Goal: Task Accomplishment & Management: Use online tool/utility

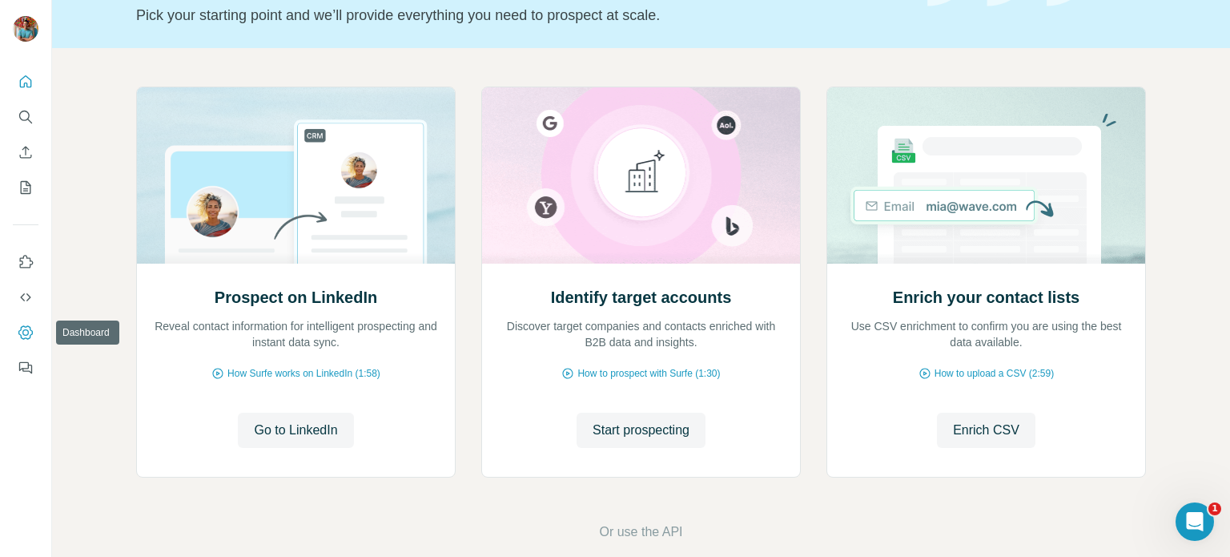
click at [21, 332] on icon "Dashboard" at bounding box center [26, 332] width 16 height 16
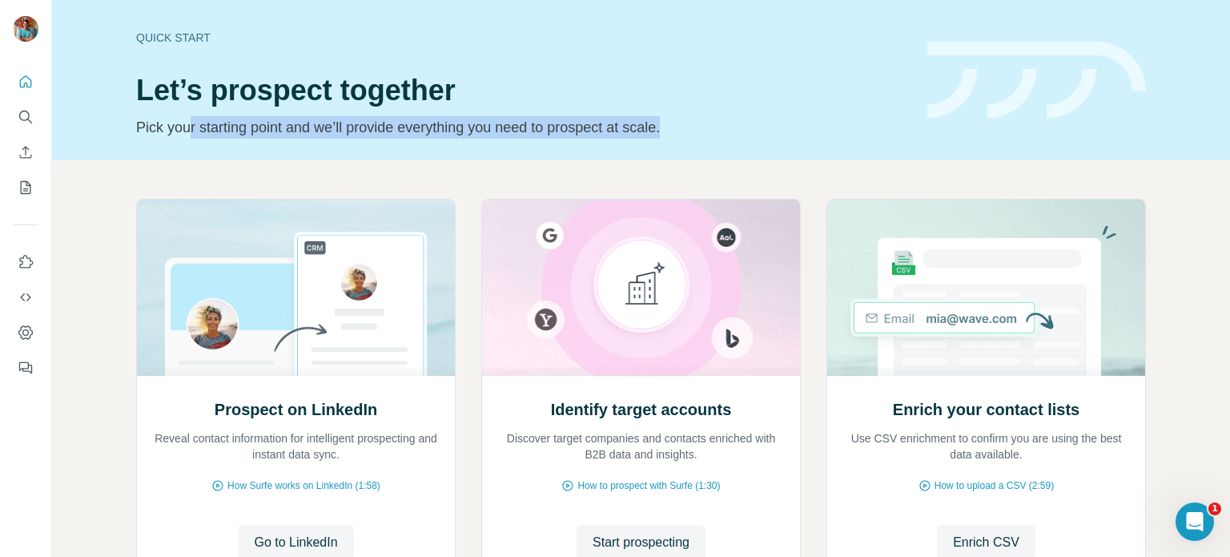
drag, startPoint x: 192, startPoint y: 125, endPoint x: 724, endPoint y: 127, distance: 531.7
click at [723, 126] on p "Pick your starting point and we’ll provide everything you need to prospect at s…" at bounding box center [522, 127] width 772 height 22
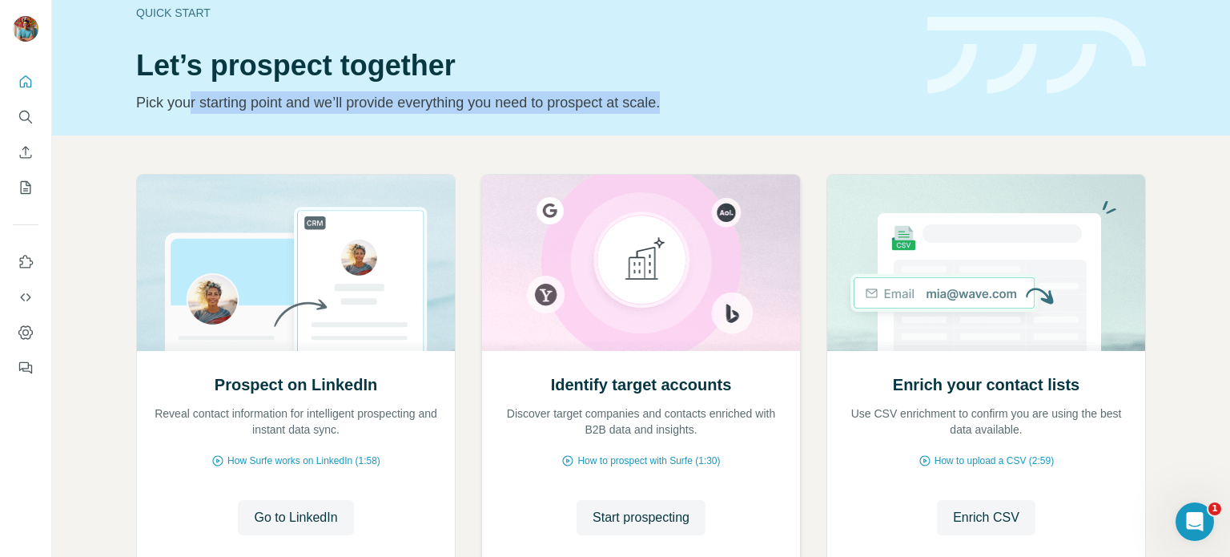
scroll to position [93, 0]
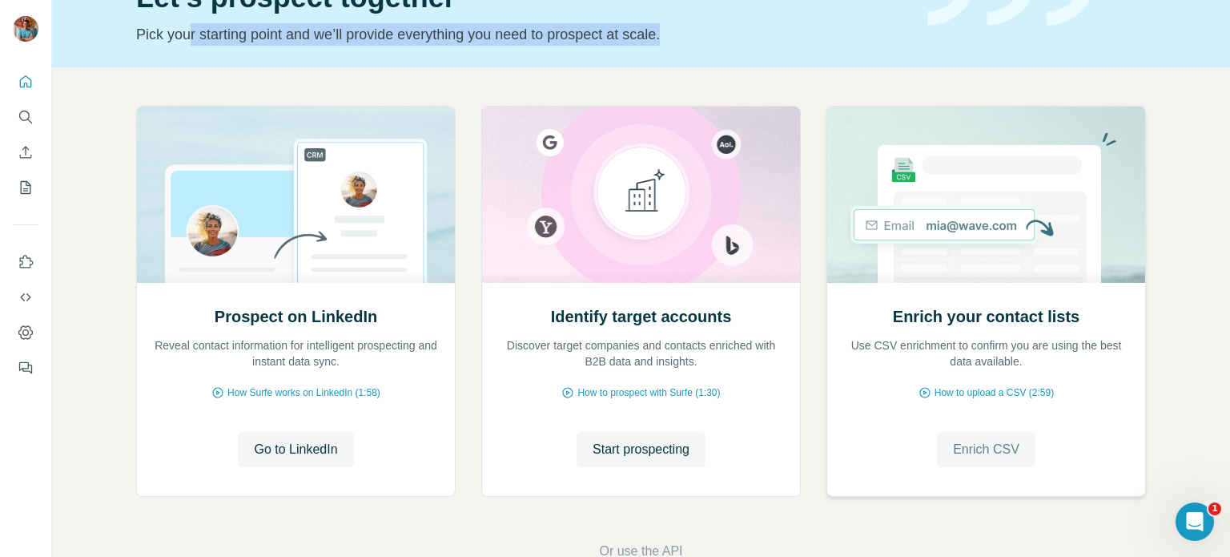
click at [1005, 449] on span "Enrich CSV" at bounding box center [986, 449] width 66 height 19
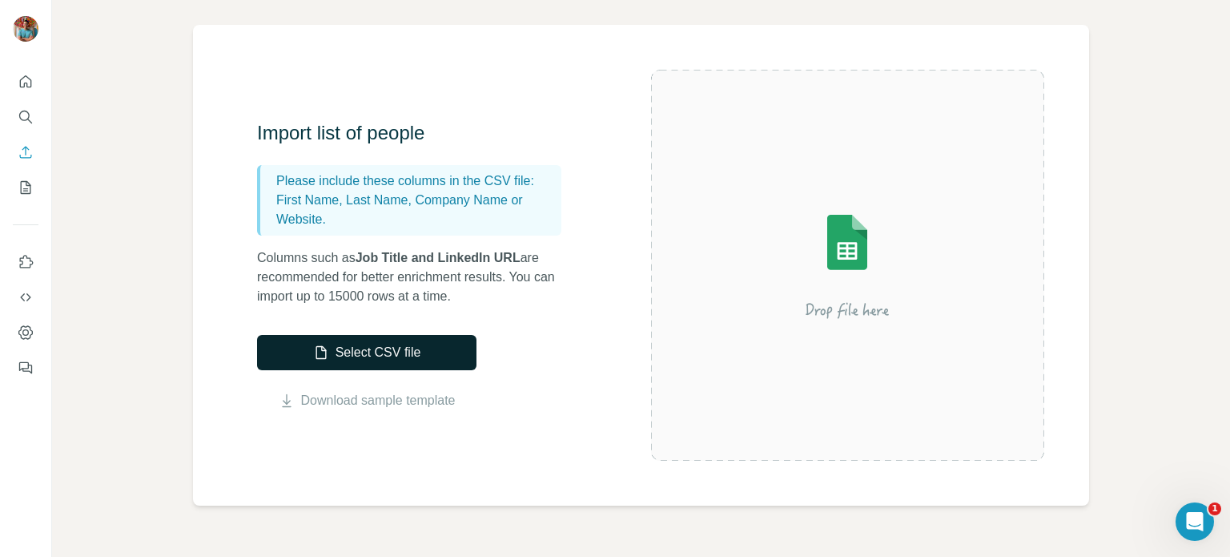
scroll to position [98, 0]
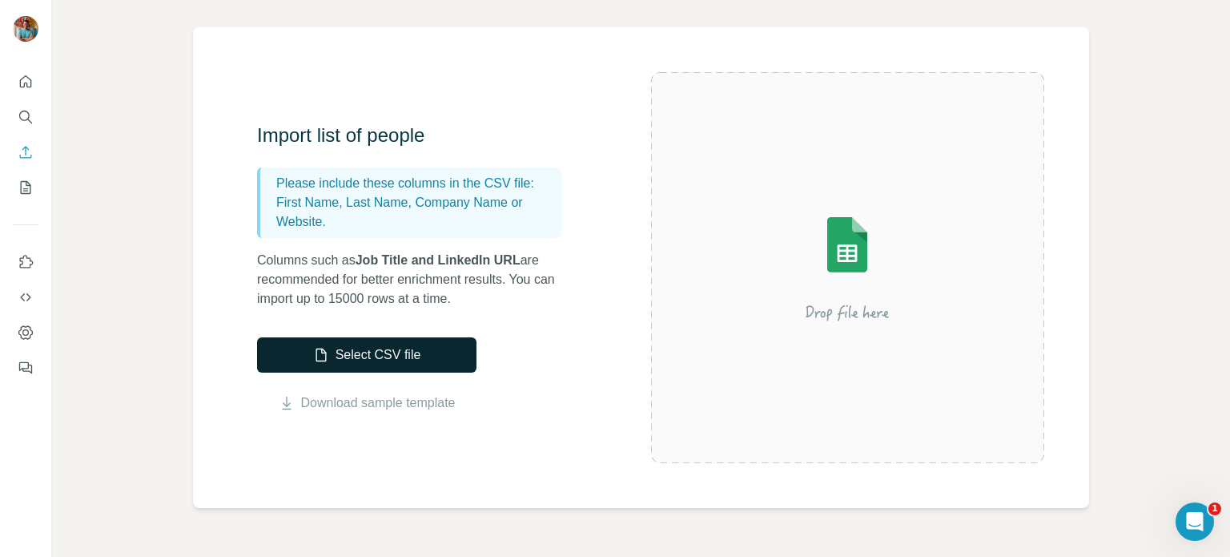
click at [402, 353] on button "Select CSV file" at bounding box center [366, 354] width 219 height 35
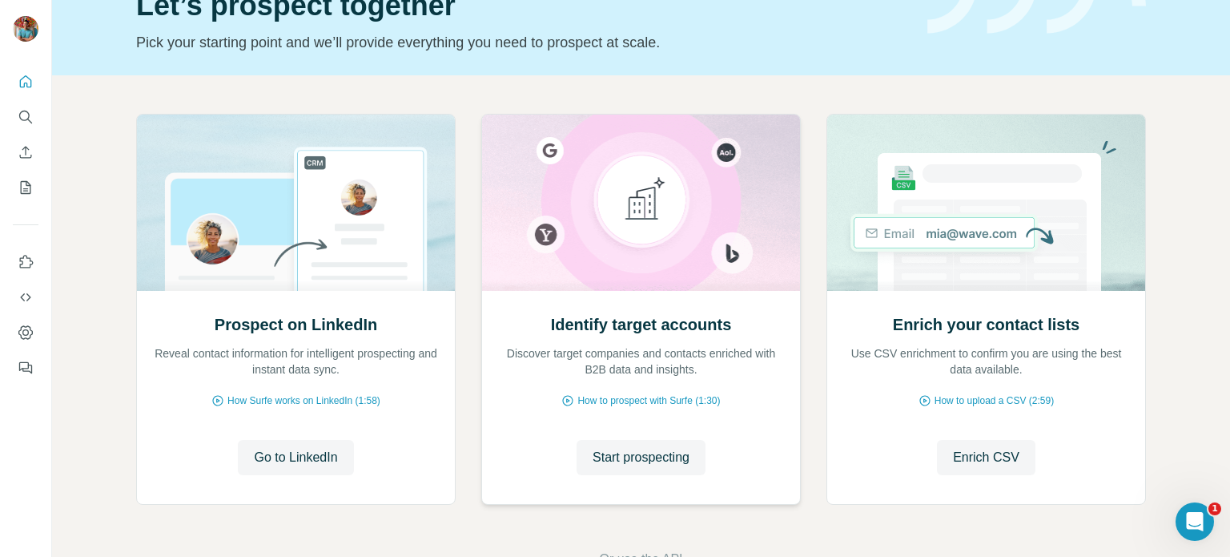
scroll to position [135, 0]
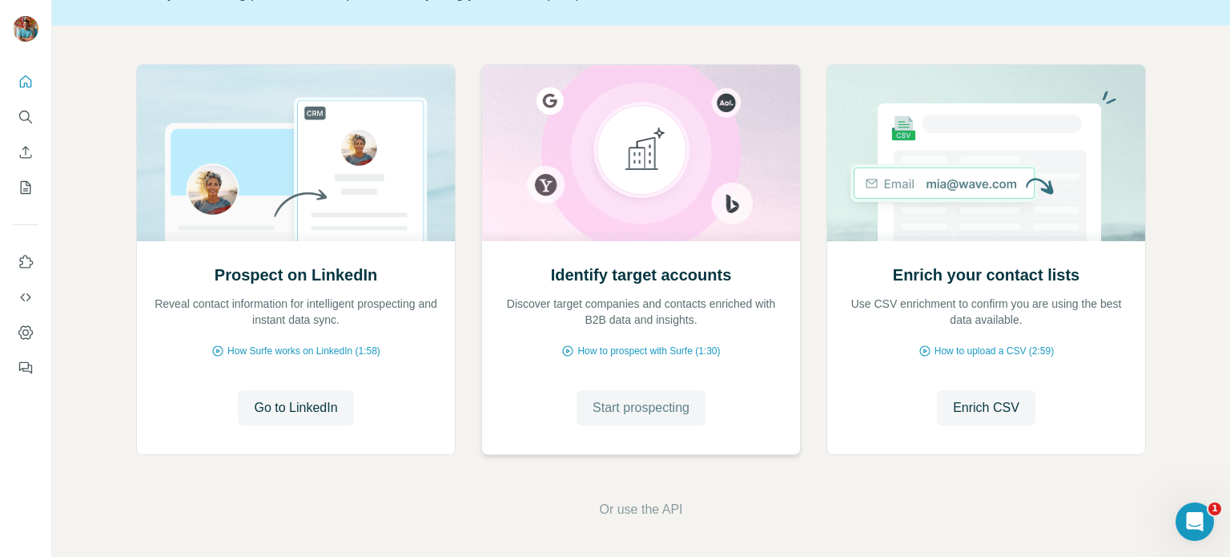
click at [649, 404] on span "Start prospecting" at bounding box center [641, 407] width 97 height 19
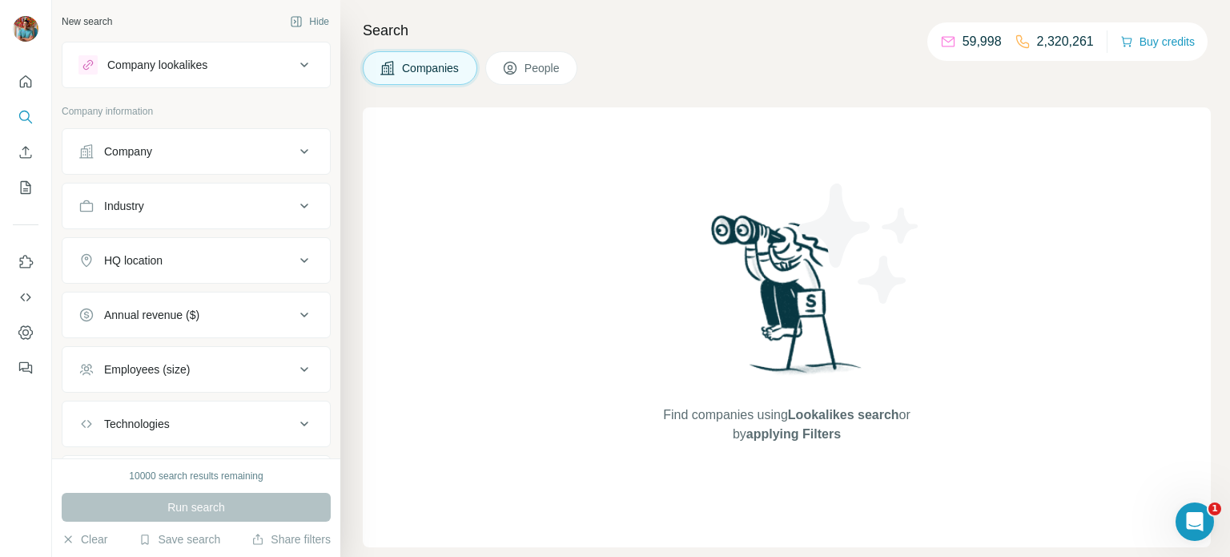
click at [156, 136] on button "Company" at bounding box center [195, 151] width 267 height 38
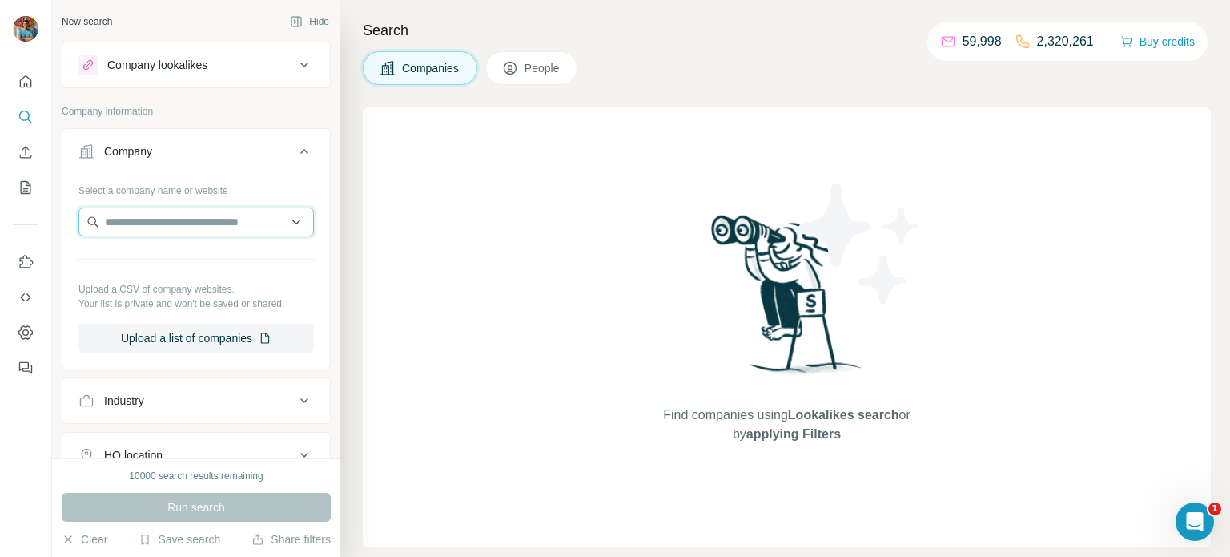
click at [171, 226] on input "text" at bounding box center [195, 221] width 235 height 29
click at [191, 223] on input "text" at bounding box center [195, 221] width 235 height 29
paste input "**********"
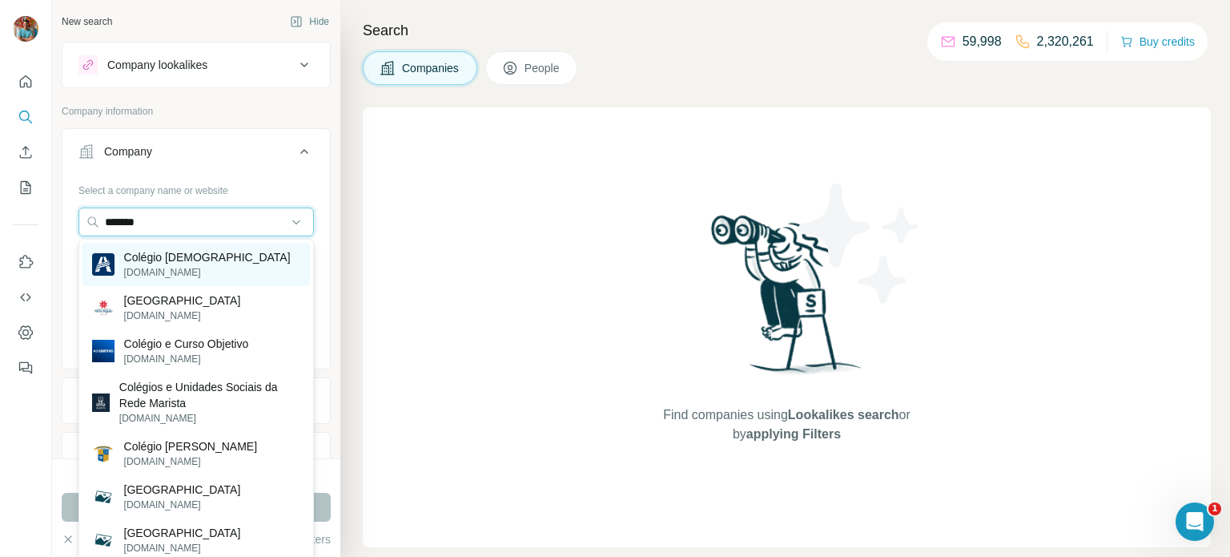
type input "*******"
click at [251, 255] on p "Colégio [DEMOGRAPHIC_DATA]" at bounding box center [207, 257] width 167 height 16
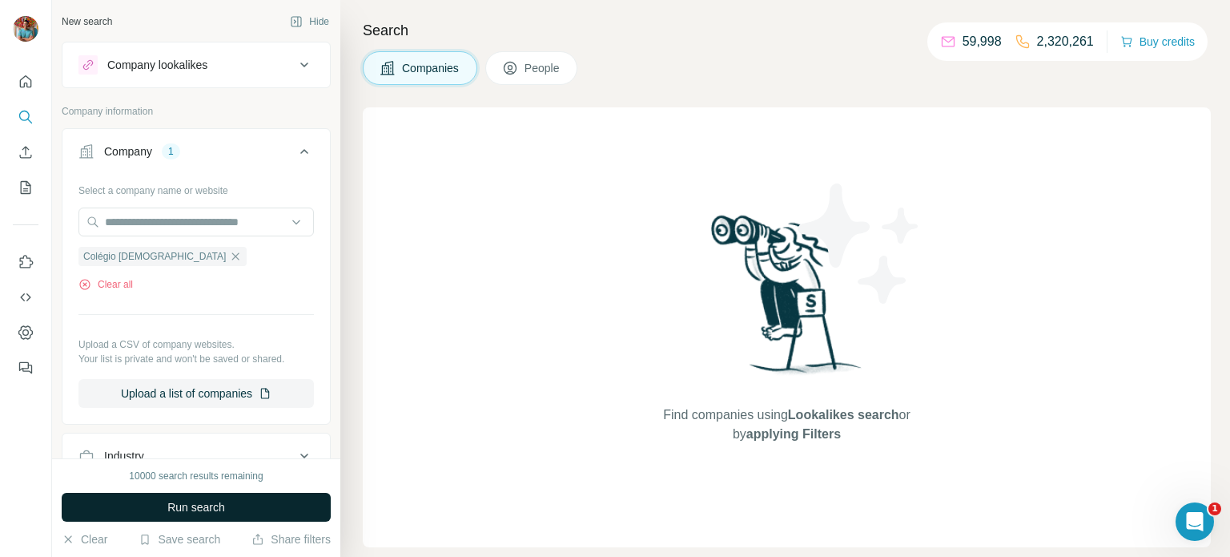
click at [217, 509] on span "Run search" at bounding box center [196, 507] width 58 height 16
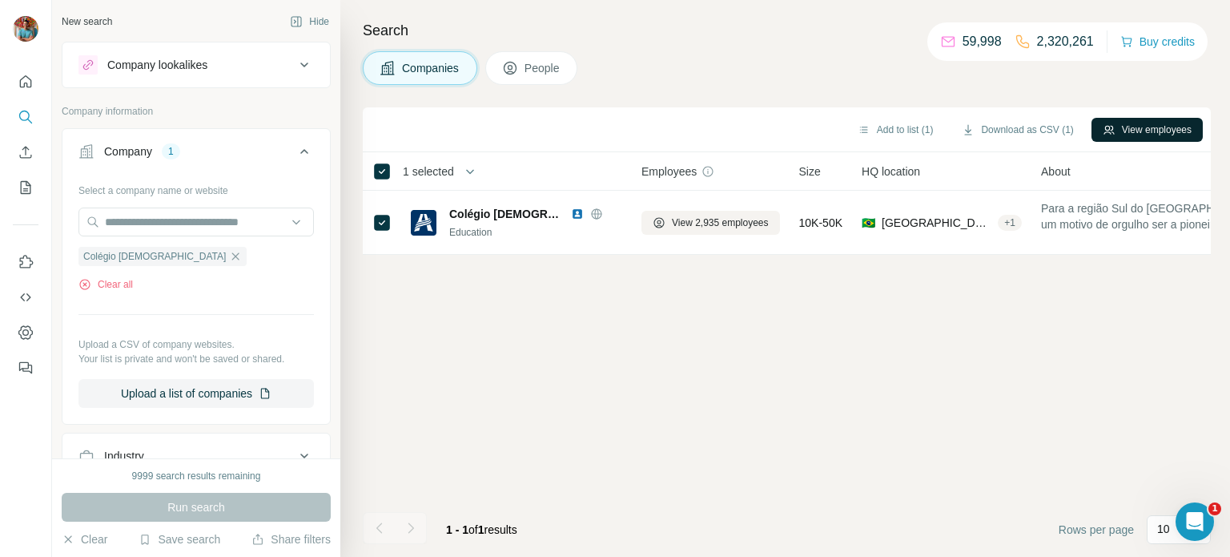
click at [1150, 131] on button "View employees" at bounding box center [1146, 130] width 111 height 24
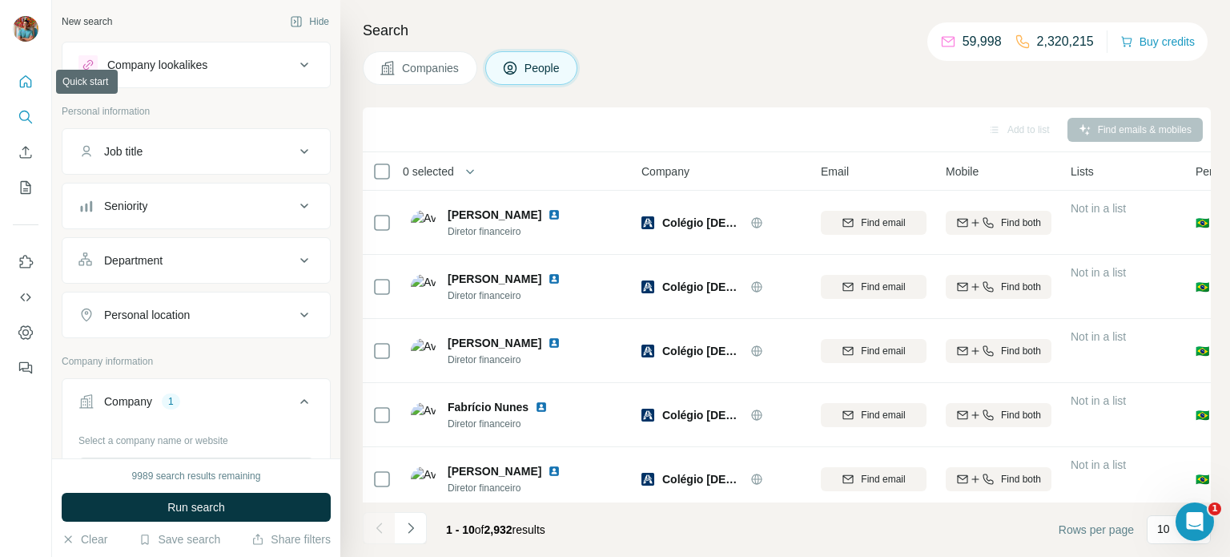
click at [18, 91] on button "Quick start" at bounding box center [26, 81] width 26 height 29
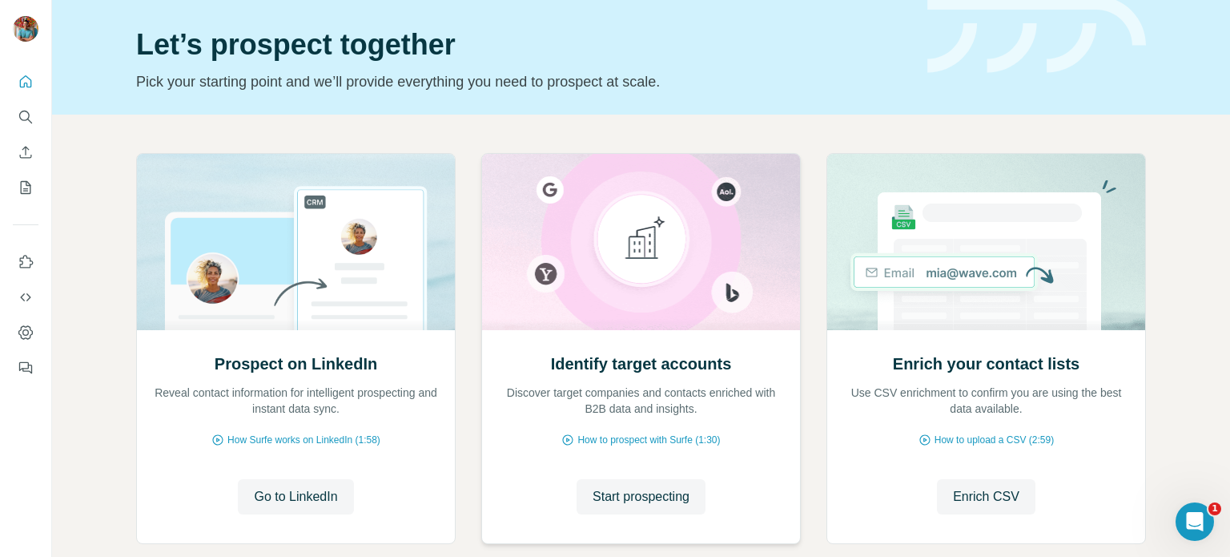
scroll to position [135, 0]
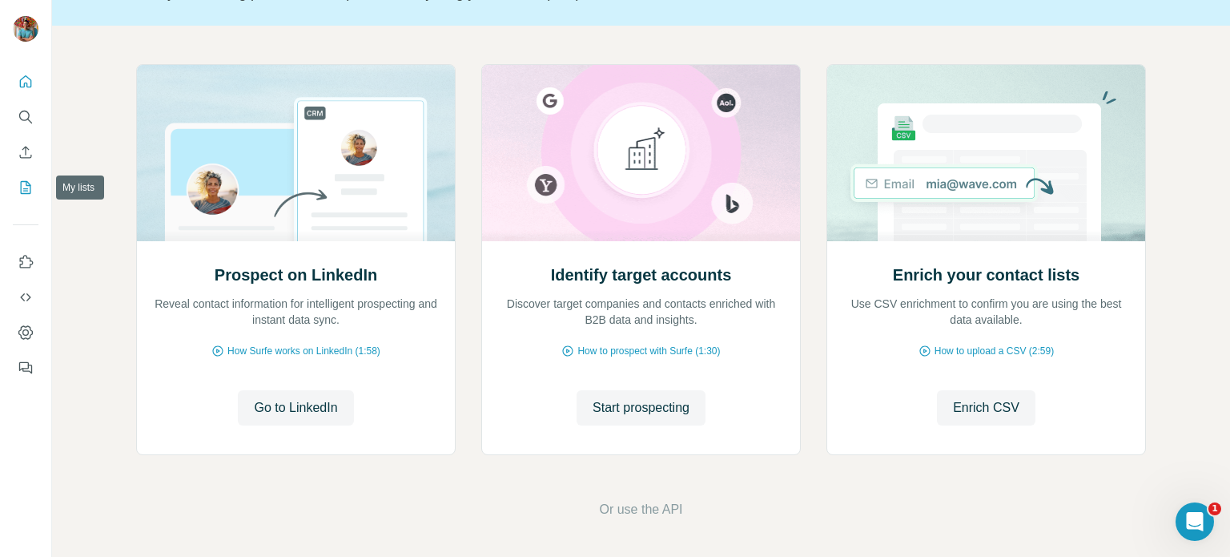
click at [30, 190] on icon "My lists" at bounding box center [26, 187] width 16 height 16
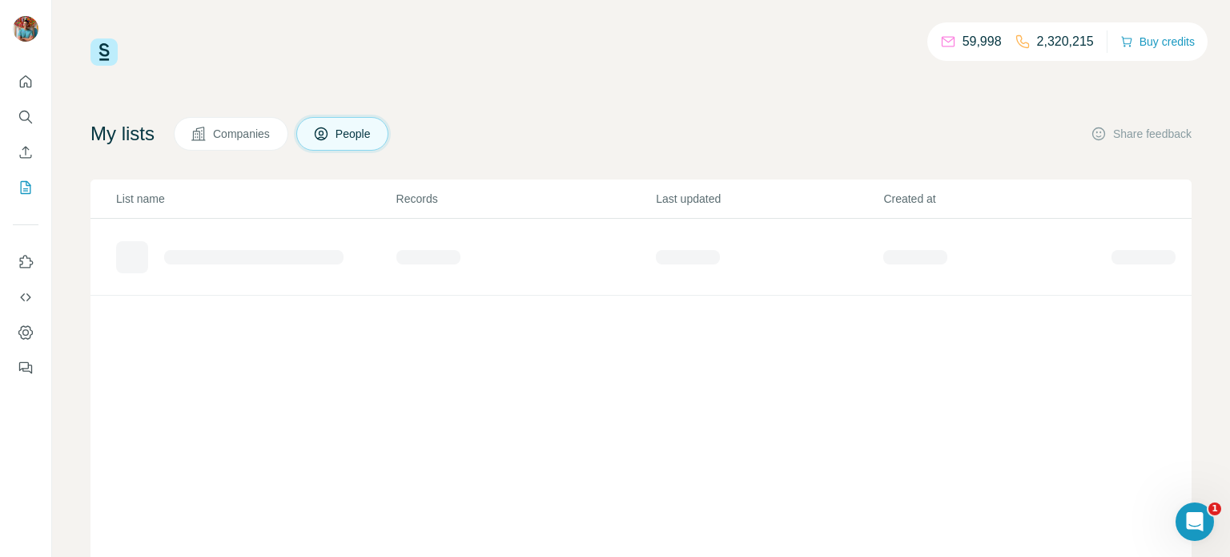
click at [224, 133] on span "Companies" at bounding box center [242, 134] width 58 height 16
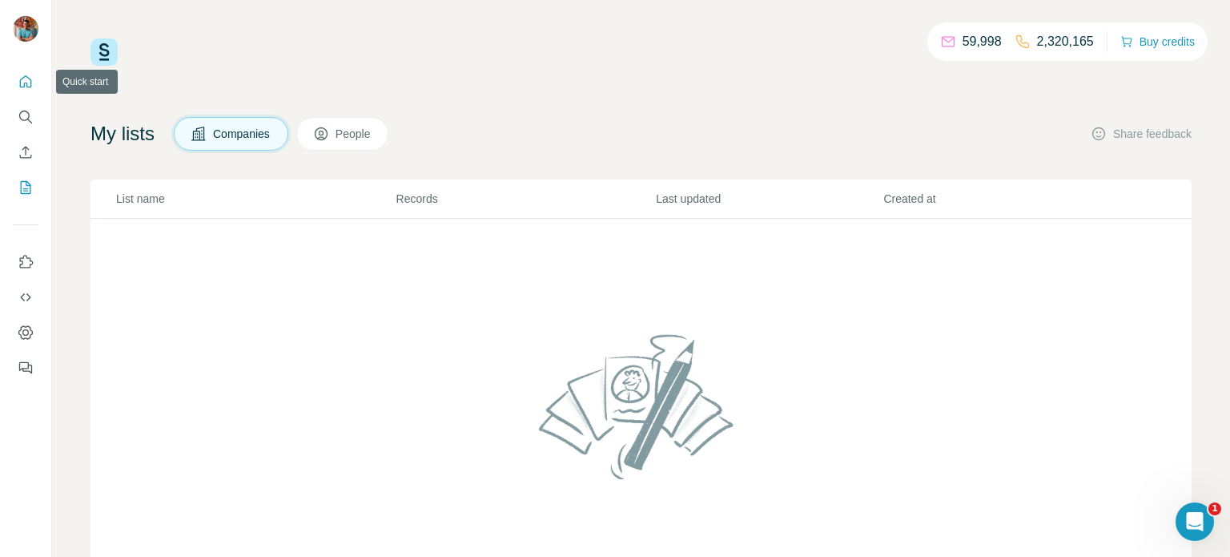
click at [23, 82] on icon "Quick start" at bounding box center [26, 81] width 12 height 12
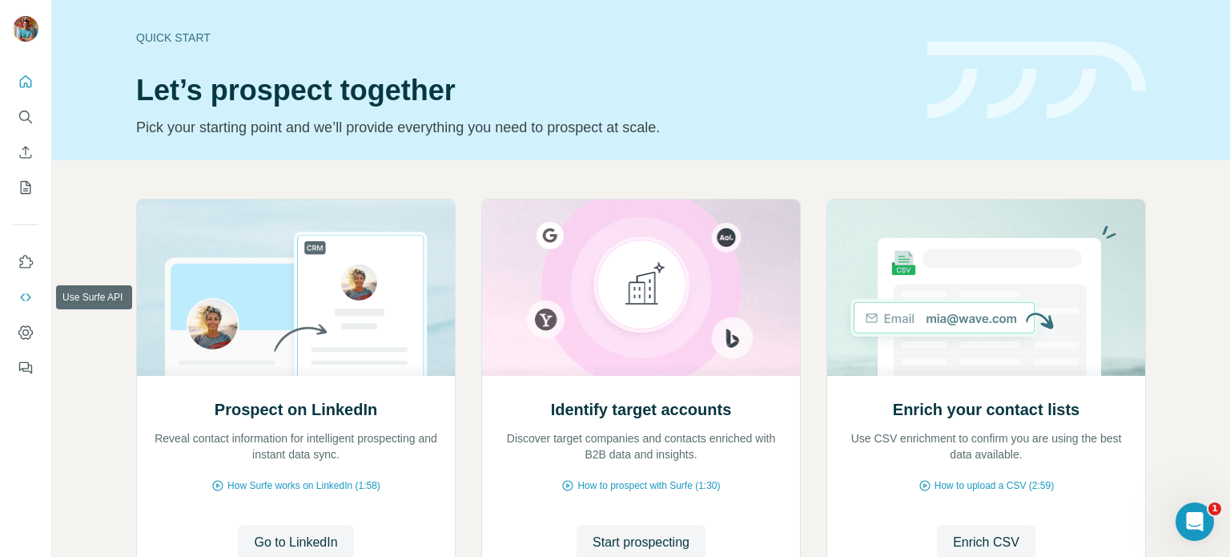
click at [19, 292] on icon "Use Surfe API" at bounding box center [26, 297] width 16 height 16
click at [32, 295] on icon "Use Surfe API" at bounding box center [26, 297] width 16 height 16
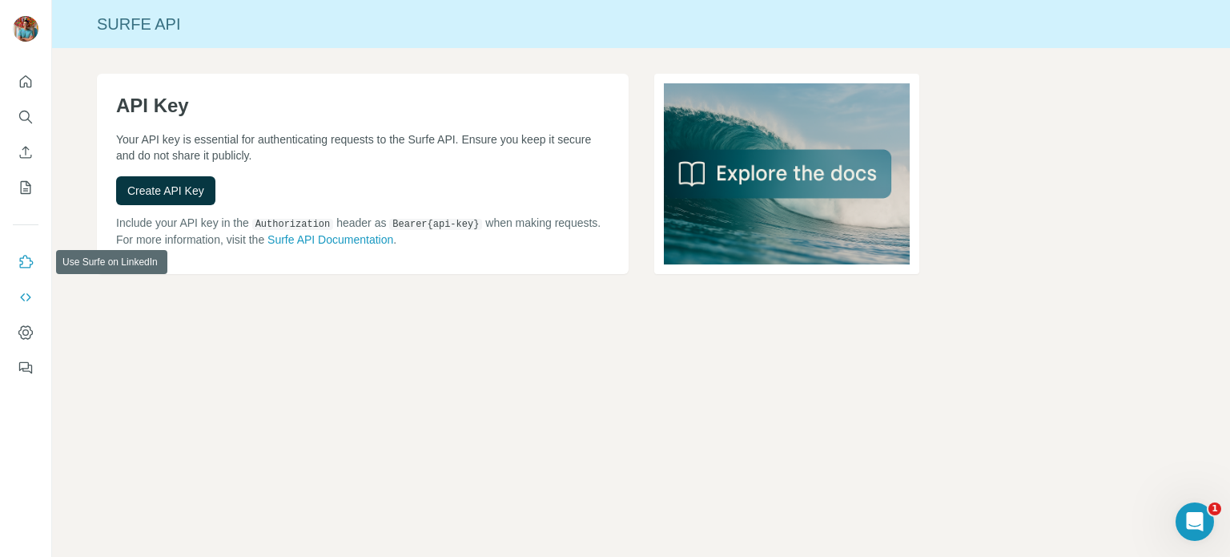
click at [18, 265] on icon "Use Surfe on LinkedIn" at bounding box center [26, 262] width 16 height 16
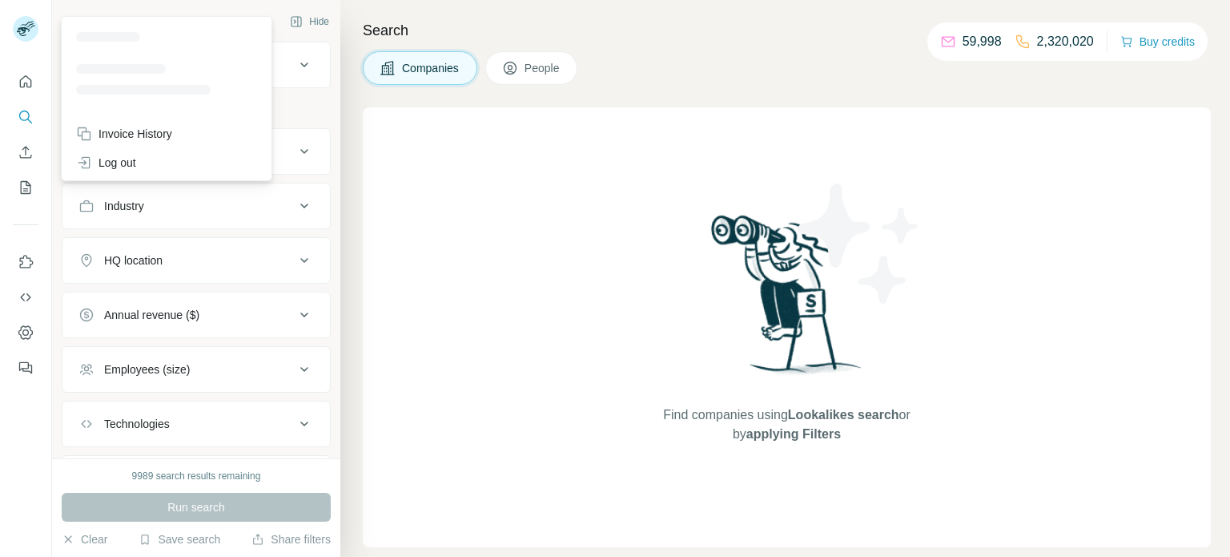
click at [23, 27] on icon at bounding box center [23, 31] width 13 height 9
click at [117, 38] on div at bounding box center [108, 37] width 64 height 10
click at [123, 101] on div at bounding box center [166, 69] width 203 height 99
click at [439, 135] on div "Find companies using Lookalikes search or by applying Filters" at bounding box center [787, 327] width 848 height 440
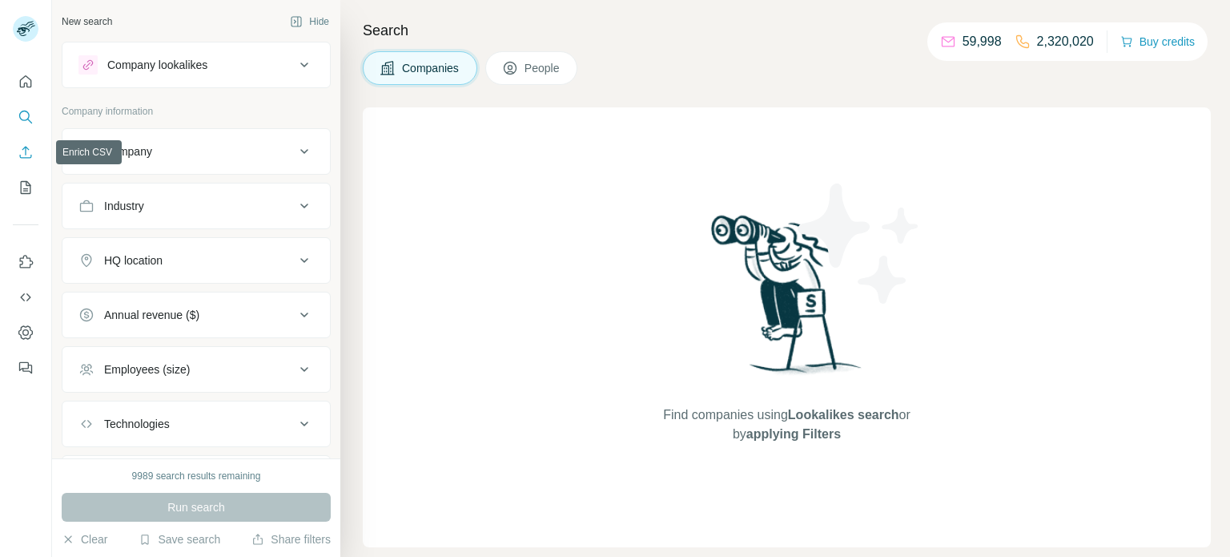
click at [30, 151] on icon "Enrich CSV" at bounding box center [26, 152] width 16 height 16
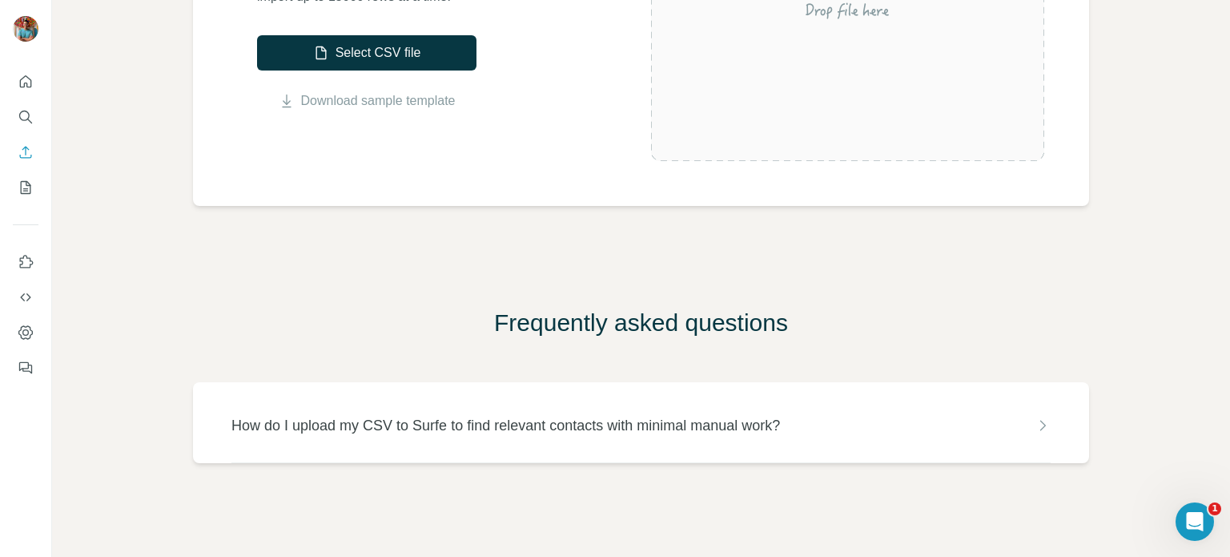
scroll to position [95, 0]
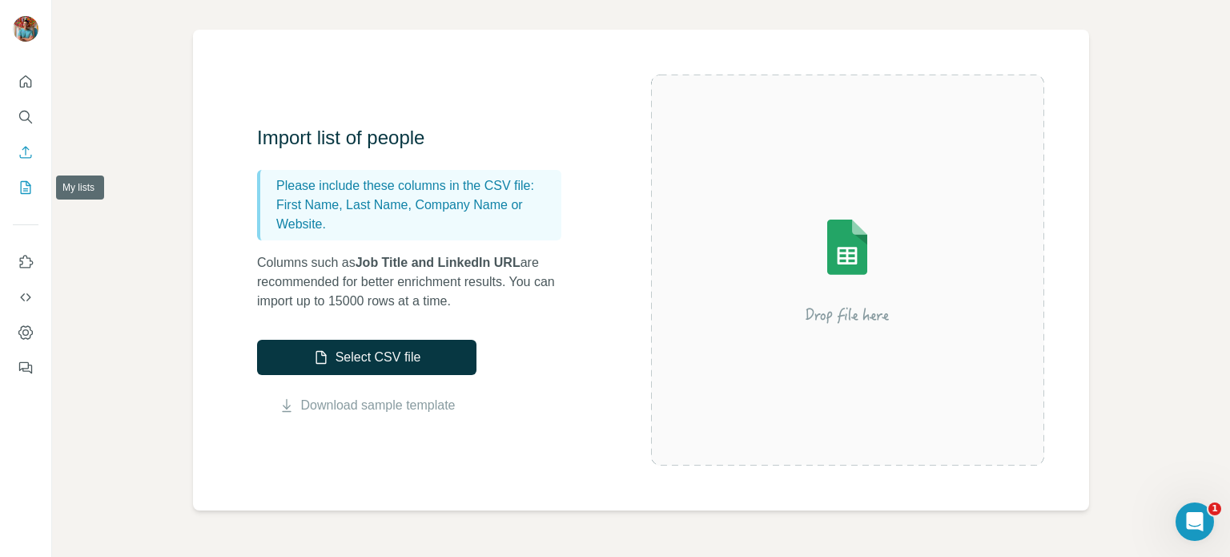
click at [26, 189] on icon "My lists" at bounding box center [26, 187] width 16 height 16
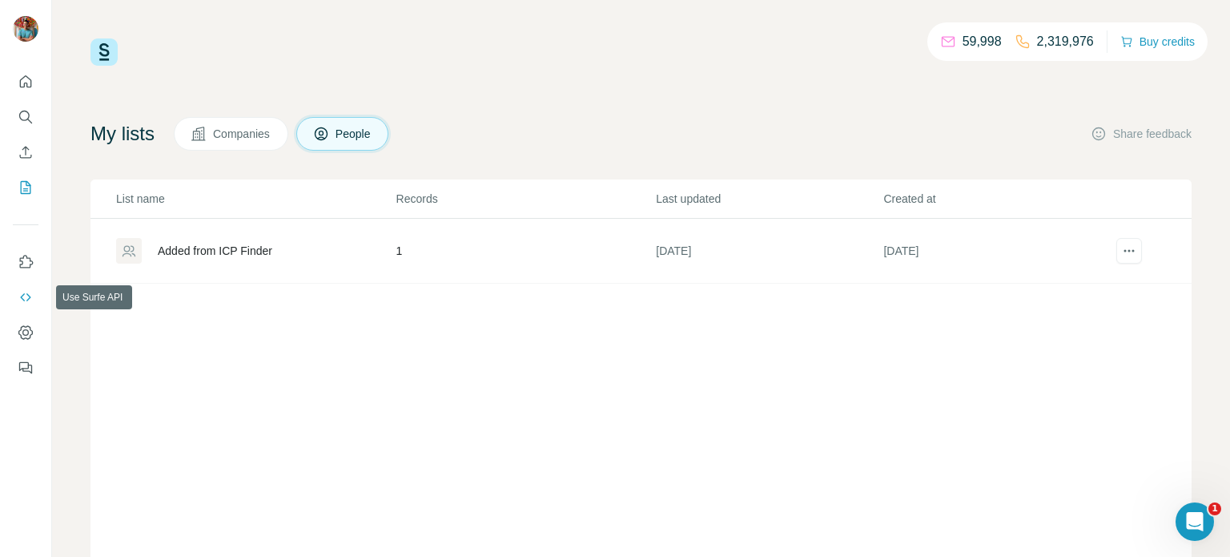
click at [31, 294] on icon "Use Surfe API" at bounding box center [26, 297] width 16 height 16
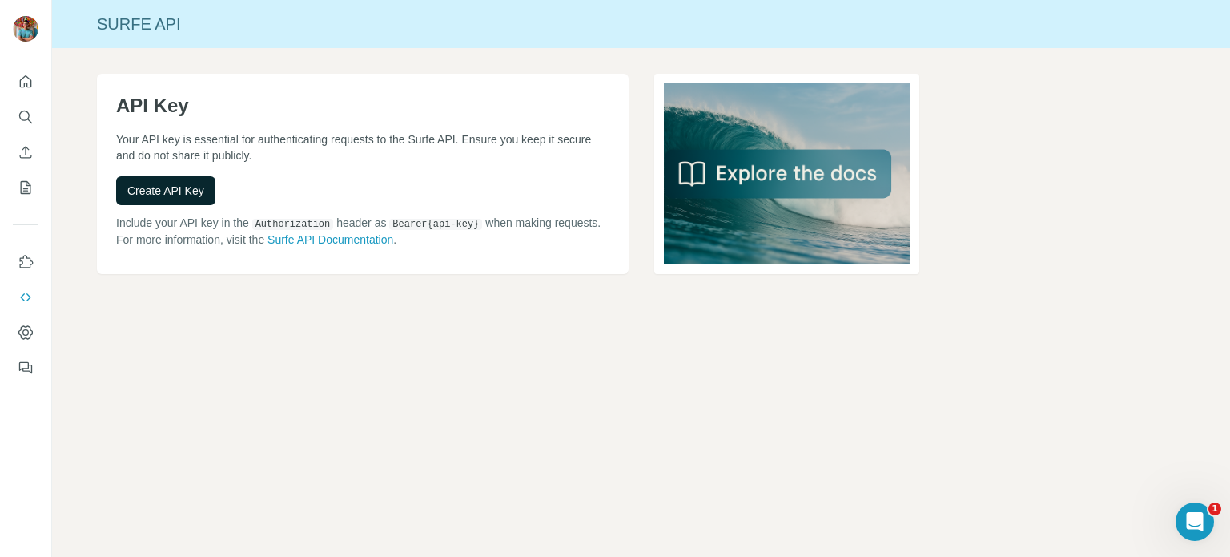
click at [181, 187] on span "Create API Key" at bounding box center [165, 191] width 77 height 16
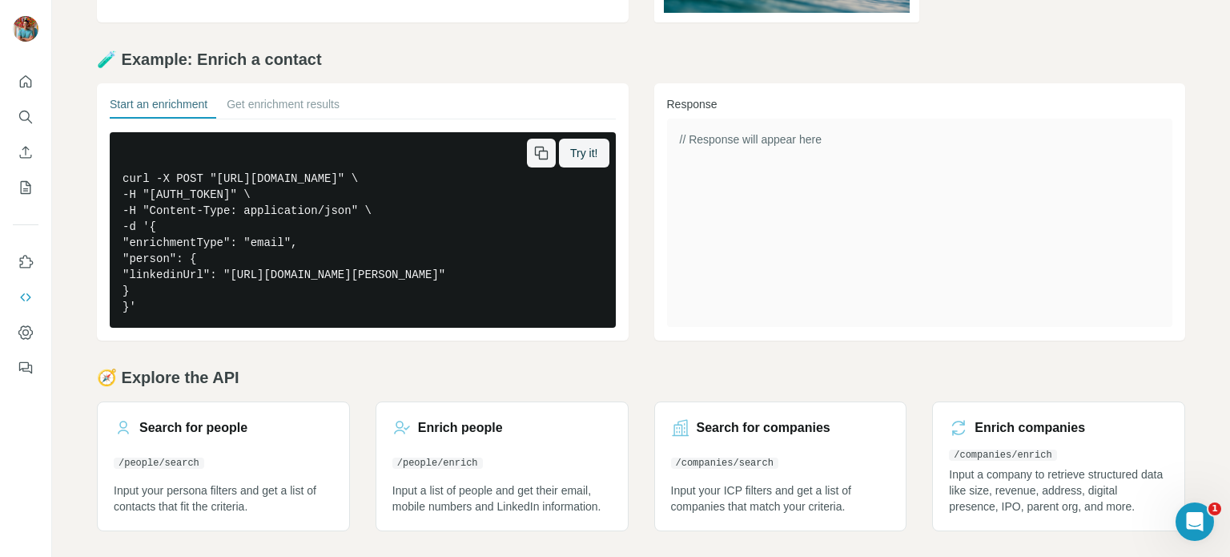
scroll to position [283, 0]
click at [468, 423] on h3 "Enrich people" at bounding box center [460, 427] width 85 height 19
